Goal: Task Accomplishment & Management: Manage account settings

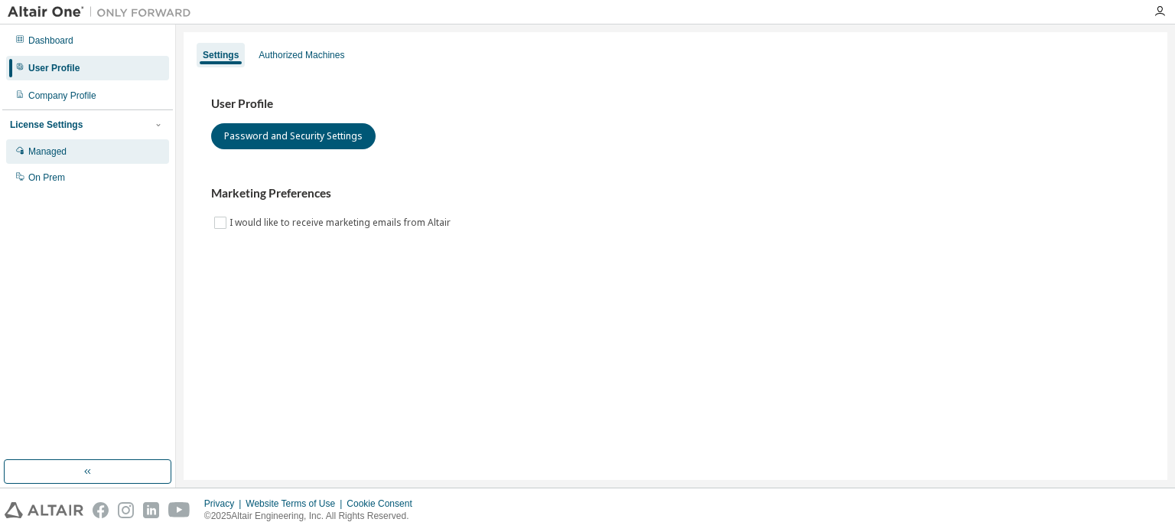
click at [71, 148] on div "Managed" at bounding box center [87, 151] width 163 height 24
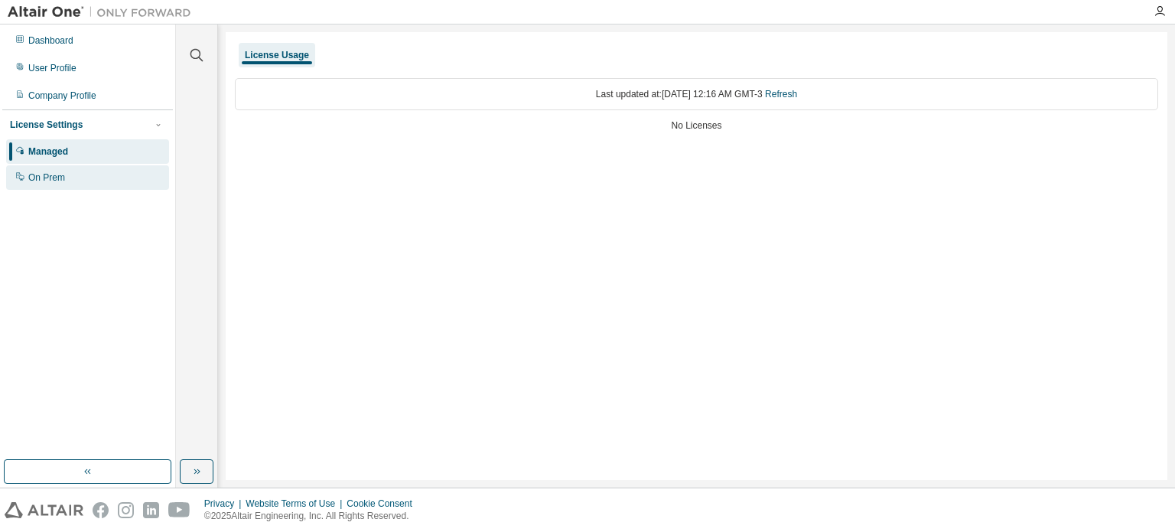
click at [71, 168] on div "On Prem" at bounding box center [87, 177] width 163 height 24
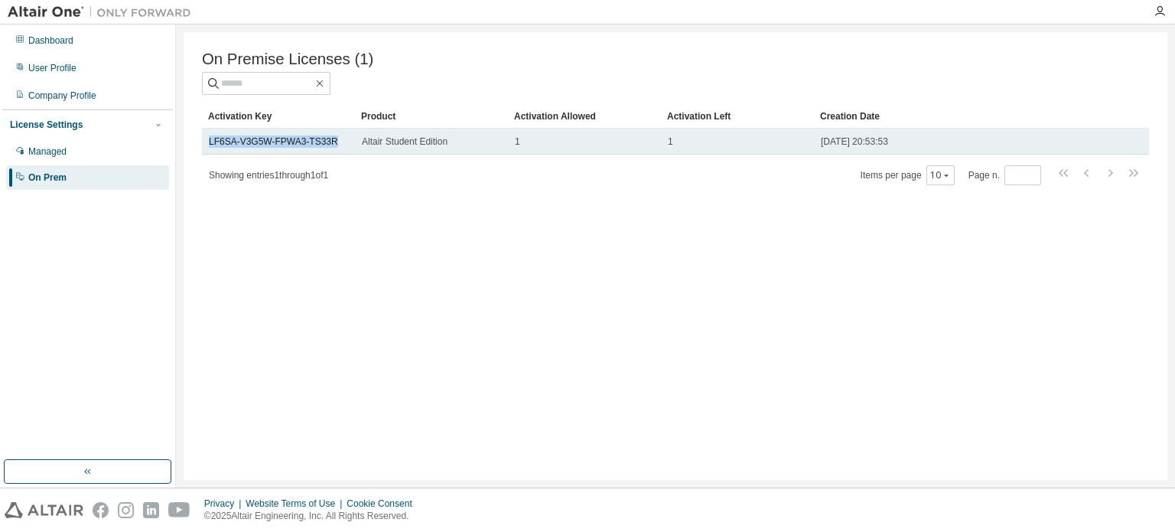
drag, startPoint x: 335, startPoint y: 143, endPoint x: 204, endPoint y: 156, distance: 132.2
click at [204, 155] on td "LF6SA-V3G5W-FPWA3-TS33R" at bounding box center [278, 142] width 153 height 26
copy link "LF6SA-V3G5W-FPWA3-TS33R"
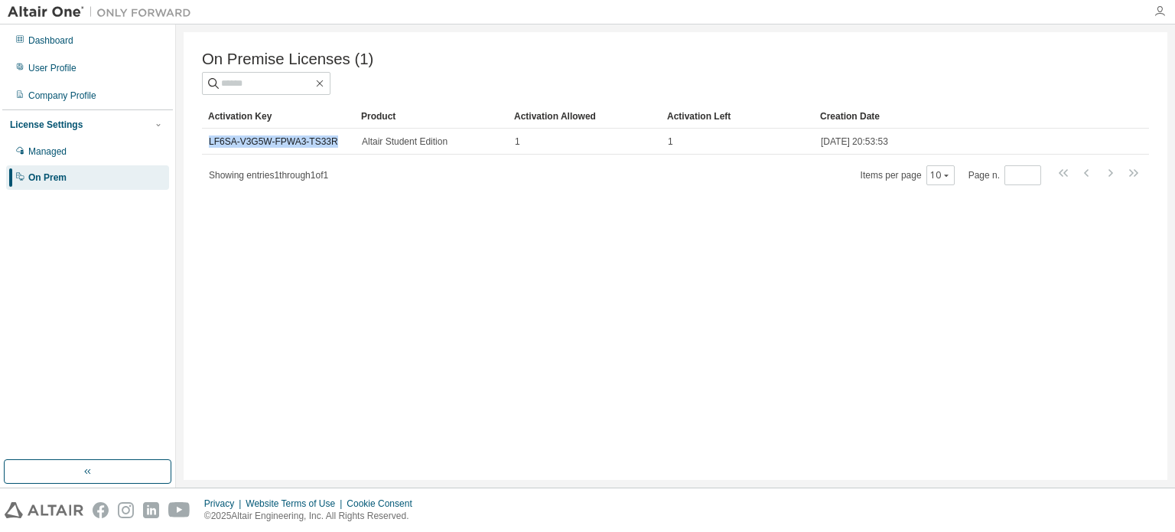
click at [1158, 8] on icon "button" at bounding box center [1160, 11] width 12 height 12
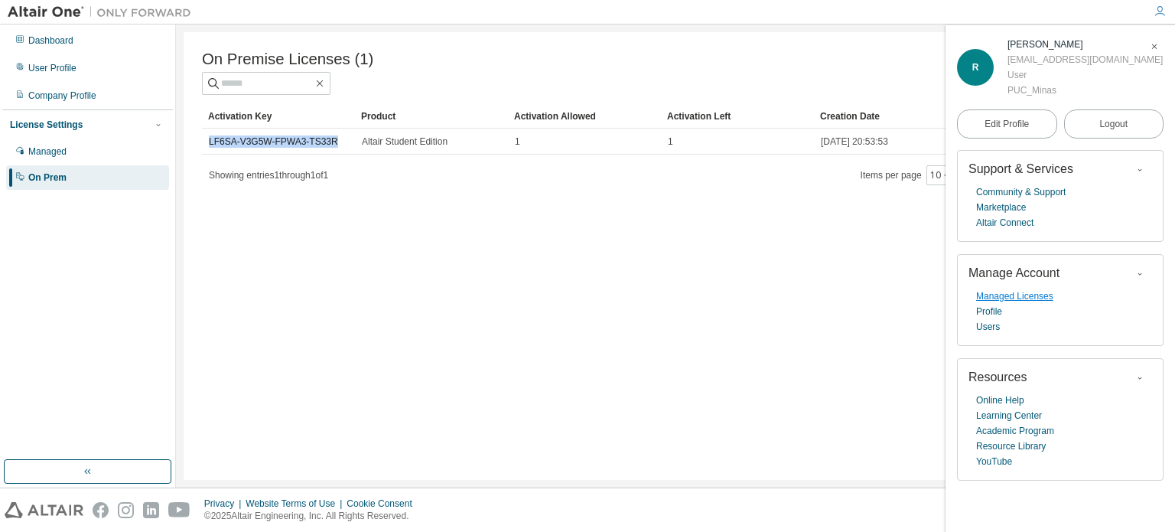
click at [992, 296] on link "Managed Licenses" at bounding box center [1014, 295] width 77 height 15
click at [0, 340] on div "Dashboard User Profile Company Profile License Settings Managed On Prem" at bounding box center [88, 255] width 176 height 463
